Goal: Check status

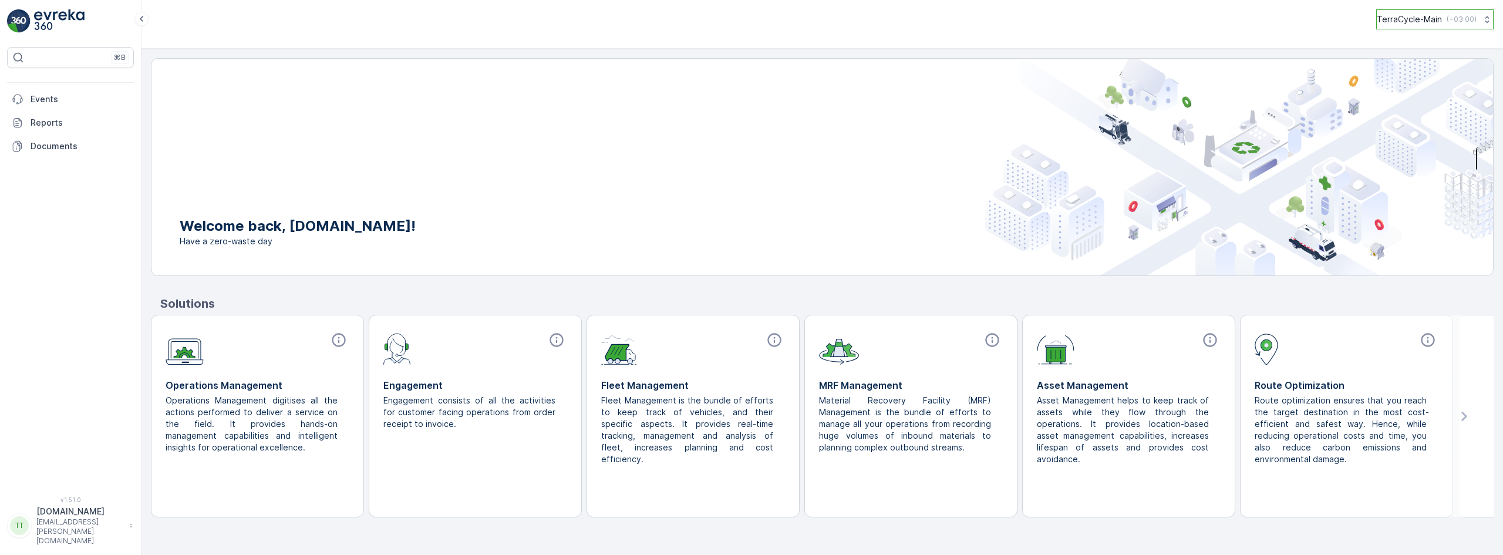
click at [1485, 13] on button "TerraCycle-Main ( +03:00 )" at bounding box center [1434, 19] width 117 height 20
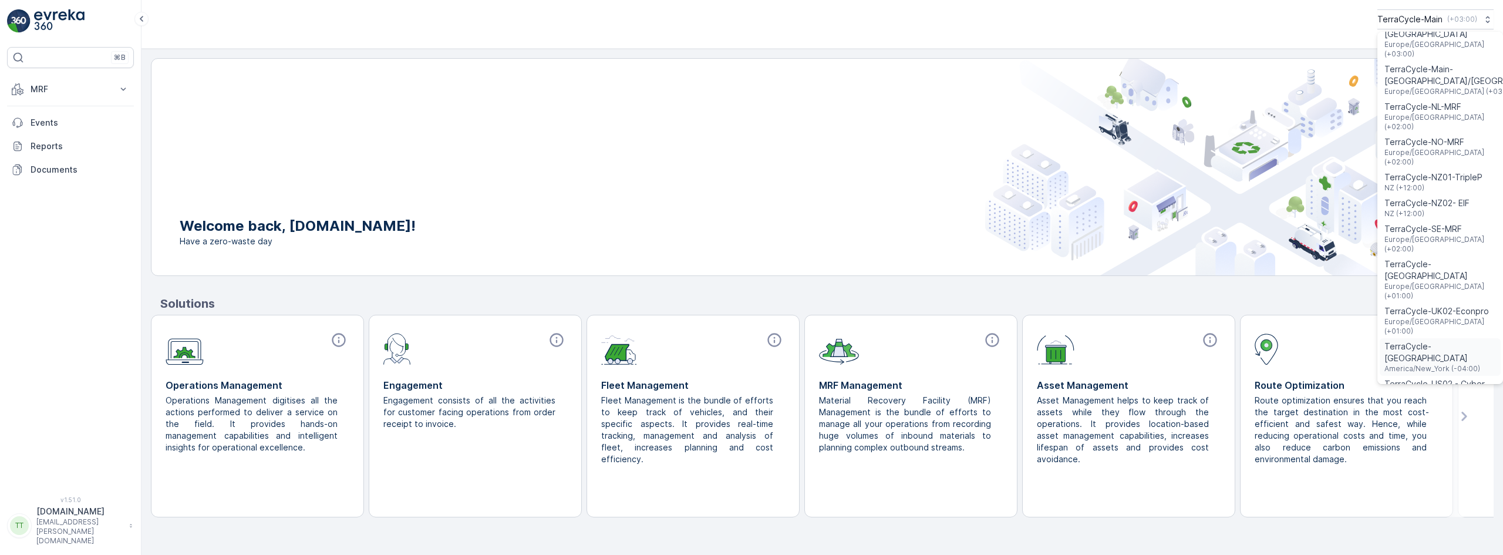
scroll to position [685, 0]
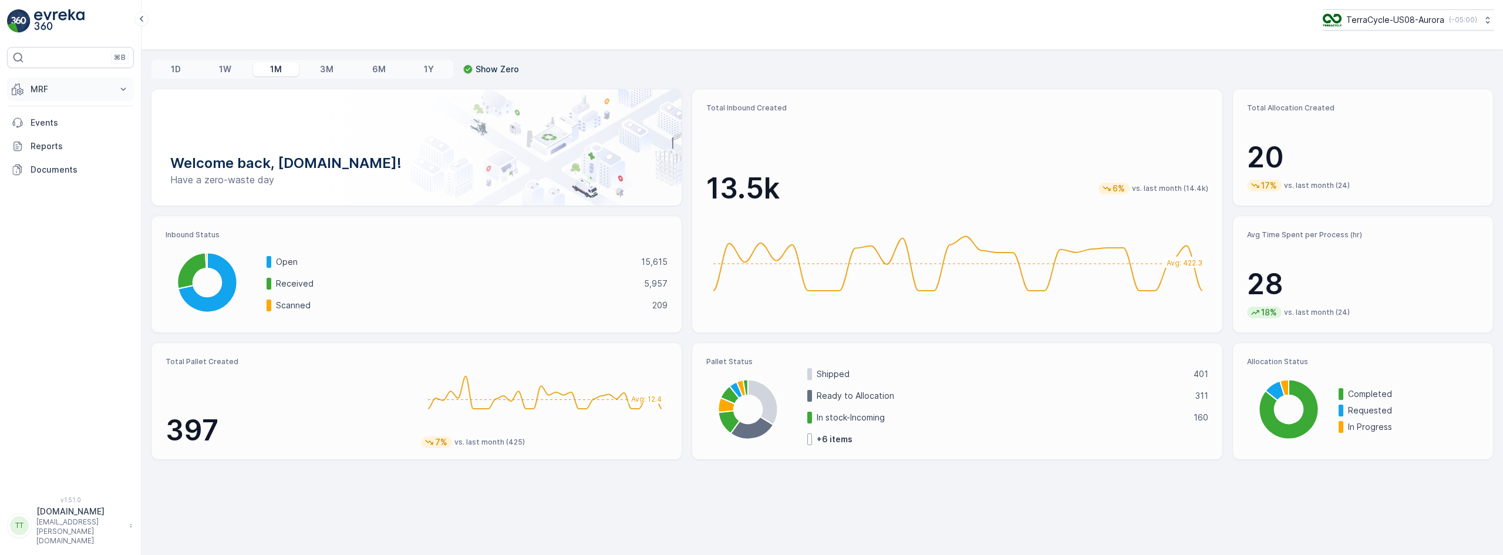
click at [38, 90] on p "MRF" at bounding box center [71, 89] width 80 height 12
click at [52, 129] on p "Inbound" at bounding box center [46, 126] width 32 height 12
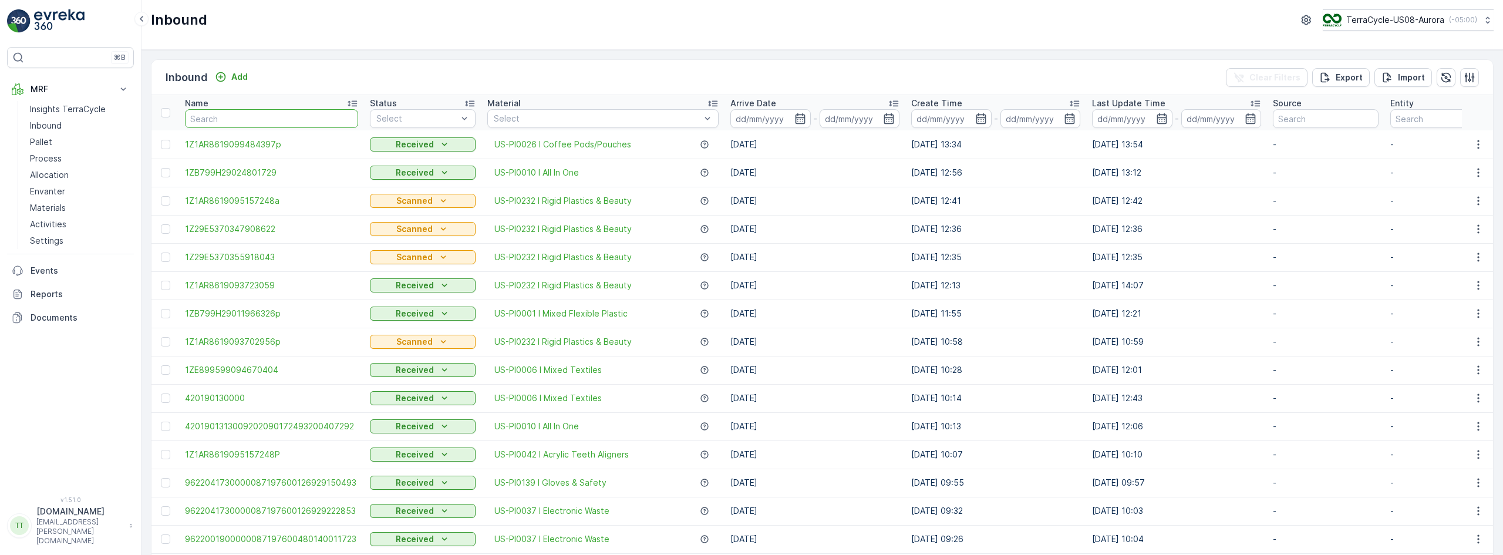
click at [204, 118] on input "text" at bounding box center [271, 118] width 173 height 19
paste input "1ZB799H29010294983"
type input "1ZB799H29010294983"
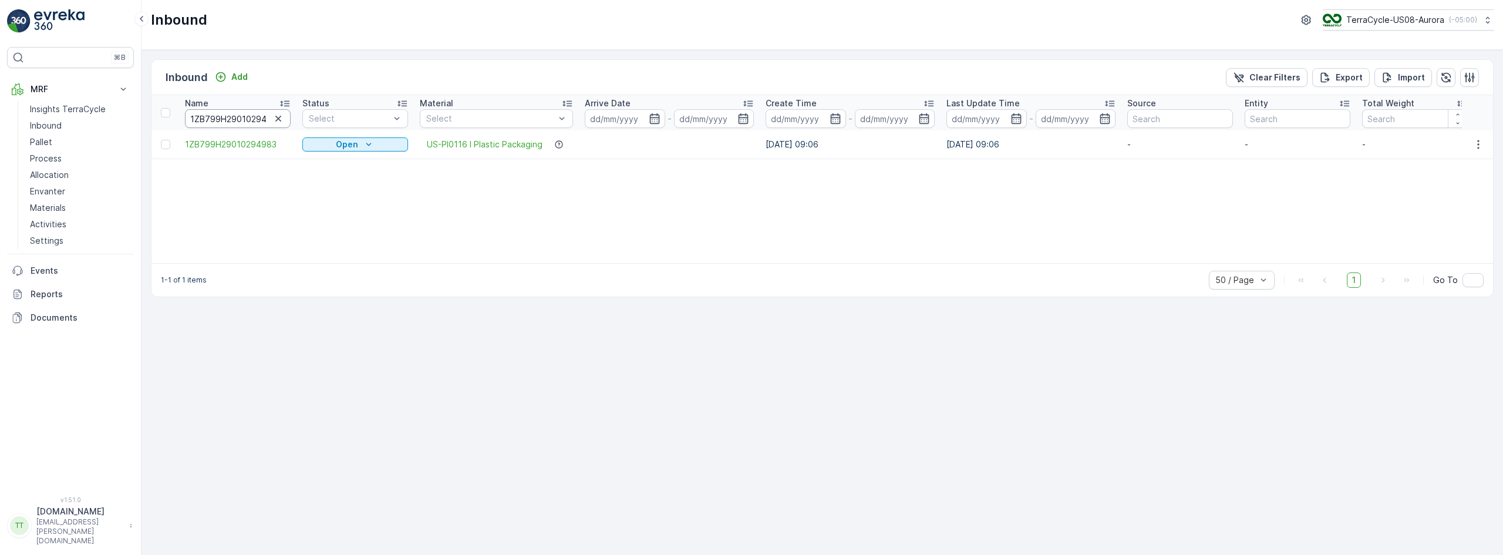
click at [215, 127] on input "1ZB799H29010294983" at bounding box center [238, 118] width 106 height 19
paste input "04970825"
type input "1ZB799H29004970825"
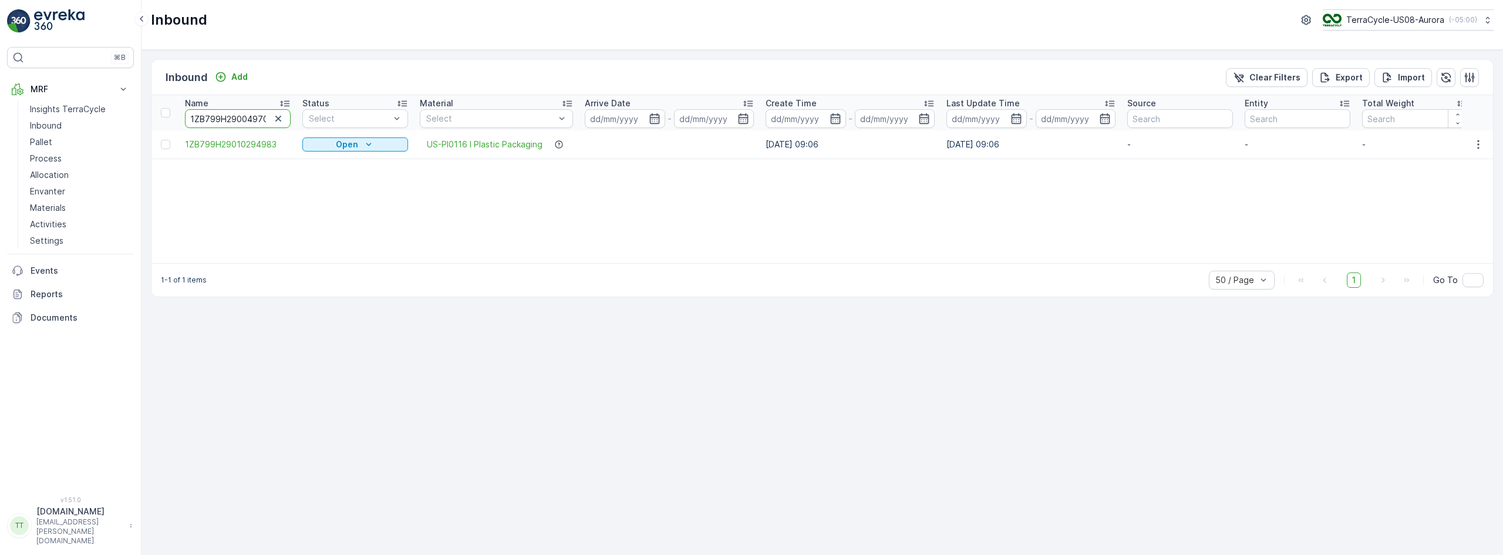
scroll to position [0, 15]
click at [251, 116] on input "1ZB799H29004970825" at bounding box center [238, 118] width 106 height 19
paste input "19880716"
type input "1ZB799H29019880716"
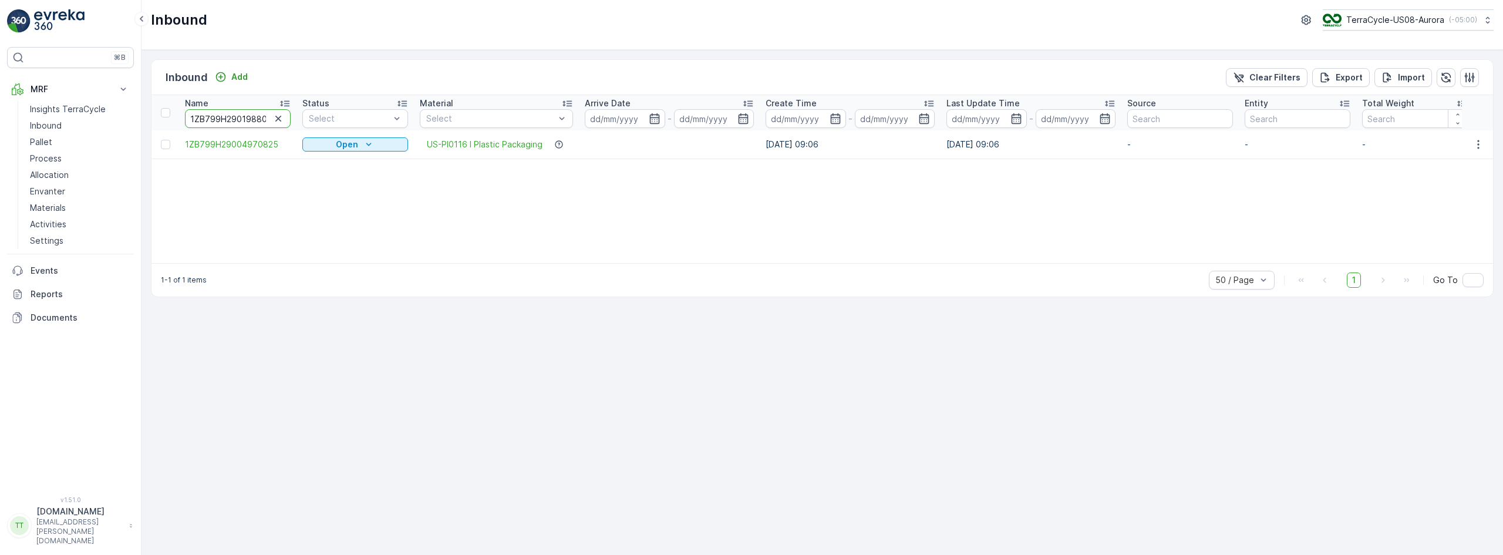
scroll to position [0, 12]
